Goal: Task Accomplishment & Management: Use online tool/utility

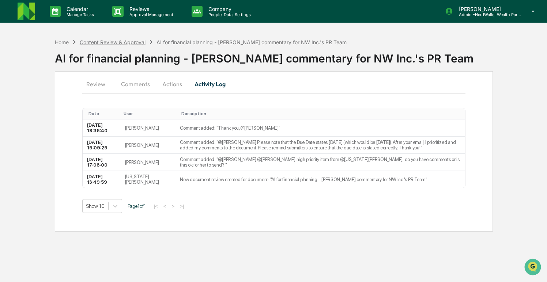
click at [119, 42] on div "Content Review & Approval" at bounding box center [113, 42] width 66 height 6
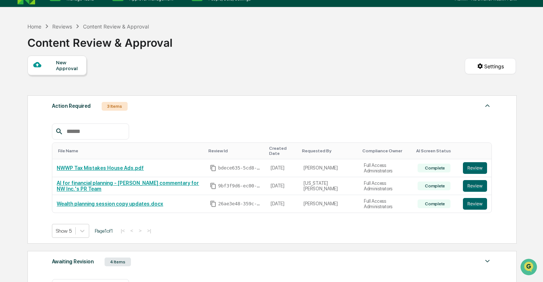
scroll to position [16, 0]
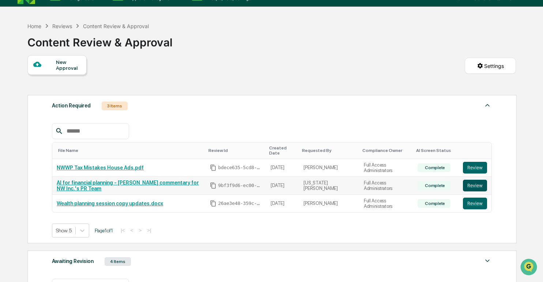
click at [473, 188] on button "Review" at bounding box center [475, 186] width 24 height 12
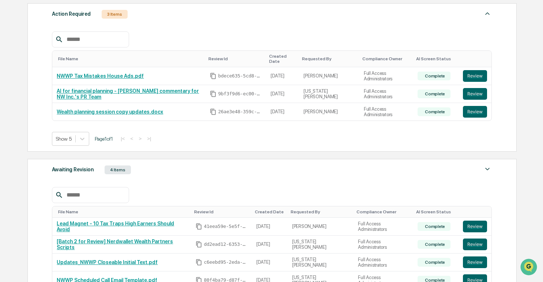
scroll to position [122, 0]
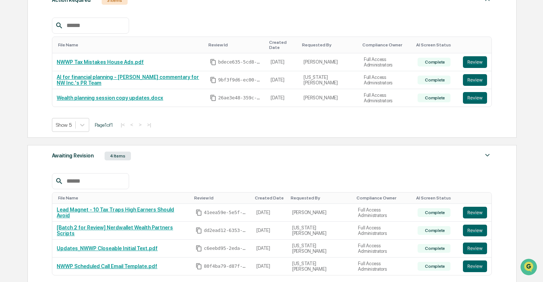
drag, startPoint x: 124, startPoint y: 217, endPoint x: 128, endPoint y: 215, distance: 4.8
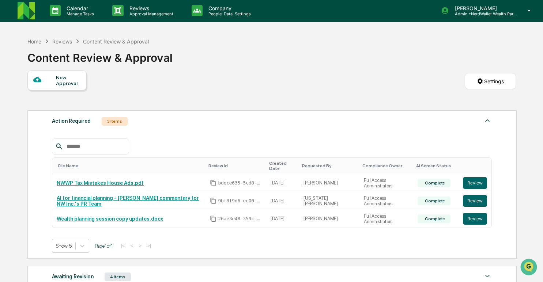
scroll to position [0, 0]
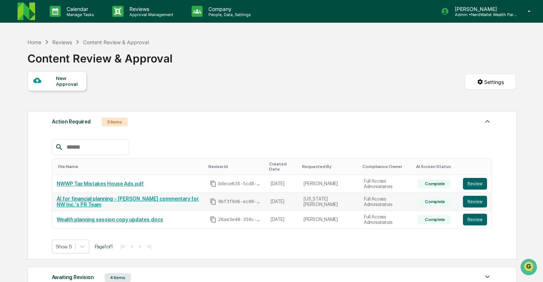
click at [130, 200] on link "AI for financial planning - [PERSON_NAME] commentary for NW Inc.'s PR Team" at bounding box center [128, 202] width 142 height 12
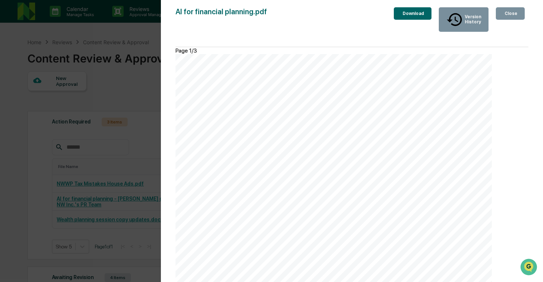
click at [508, 16] on div "Close" at bounding box center [510, 13] width 14 height 5
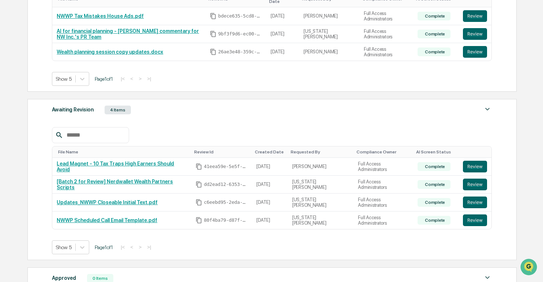
scroll to position [207, 0]
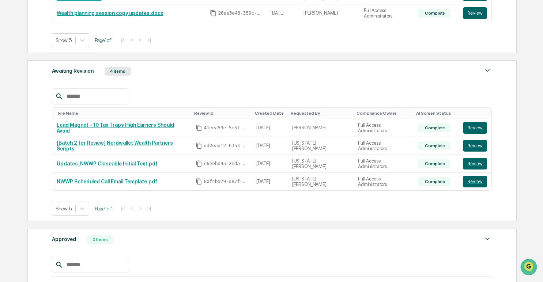
click at [121, 73] on div "4 Items" at bounding box center [118, 71] width 26 height 9
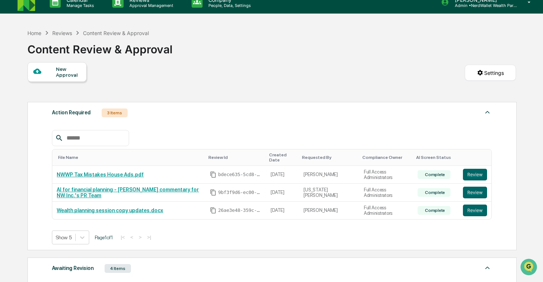
scroll to position [9, 0]
